Goal: Task Accomplishment & Management: Use online tool/utility

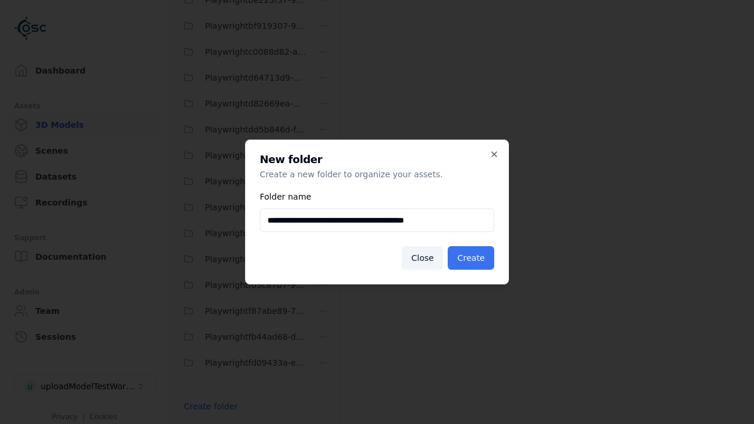
type input "**********"
click at [473, 258] on button "Create" at bounding box center [471, 258] width 47 height 24
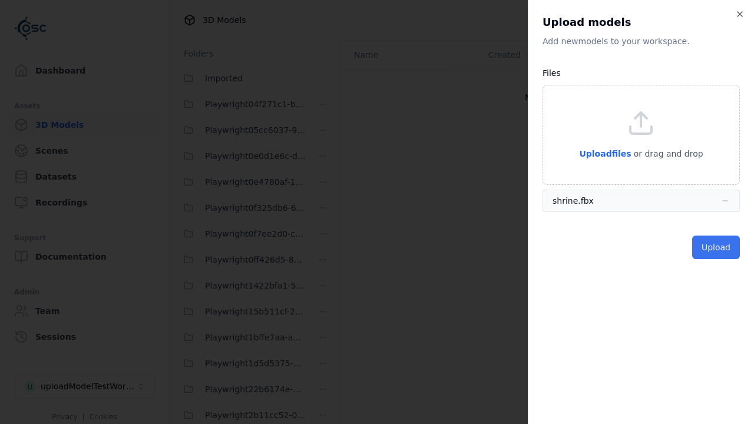
click at [717, 248] on button "Upload" at bounding box center [717, 248] width 48 height 24
